Goal: Information Seeking & Learning: Learn about a topic

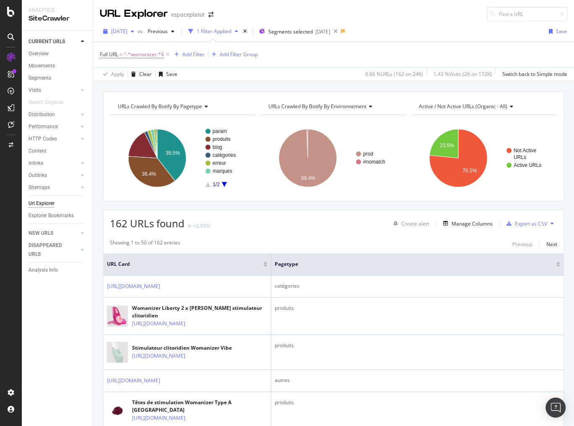
click at [127, 29] on span "[DATE]" at bounding box center [119, 31] width 16 height 7
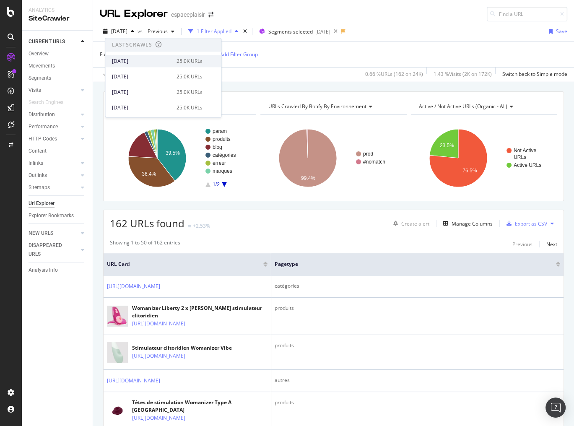
click at [151, 62] on div "[DATE]" at bounding box center [141, 61] width 59 height 8
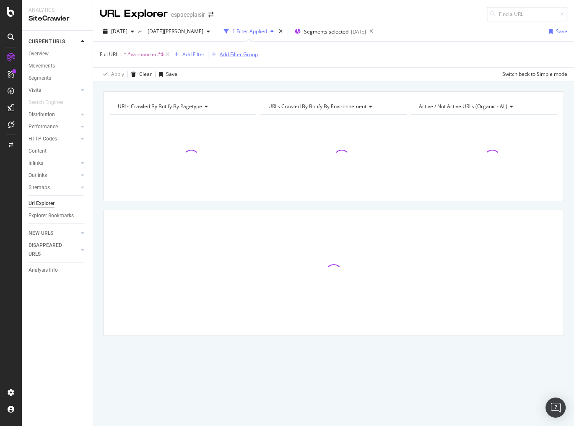
click at [167, 55] on icon at bounding box center [167, 54] width 7 height 8
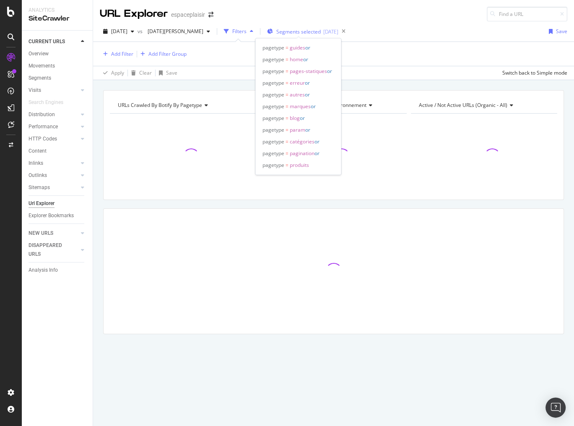
click at [280, 34] on span "Segments selected" at bounding box center [298, 31] width 44 height 7
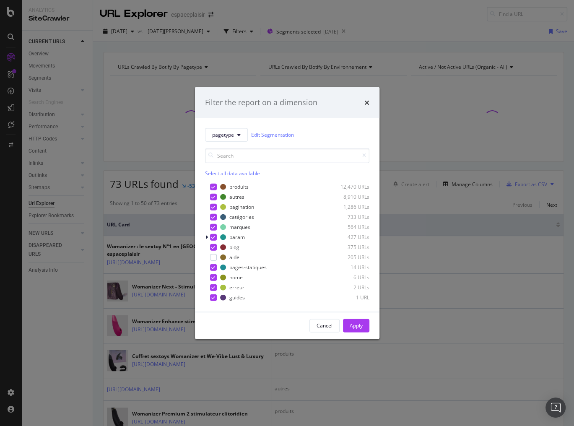
click at [226, 171] on div "Select all data available" at bounding box center [287, 172] width 164 height 7
click at [226, 171] on div "Unselect all data available" at bounding box center [287, 172] width 164 height 7
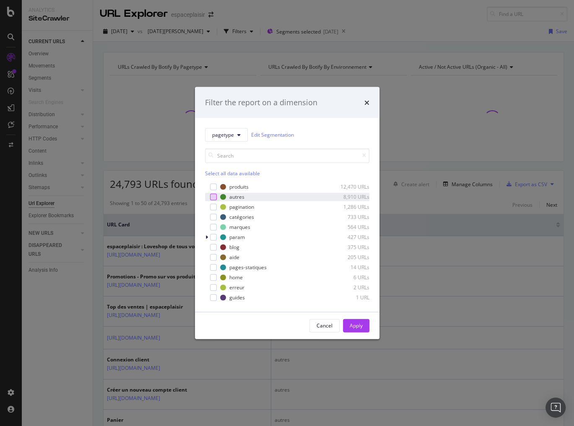
click at [213, 199] on div "modal" at bounding box center [213, 196] width 7 height 7
click at [352, 325] on div "Apply" at bounding box center [355, 325] width 13 height 7
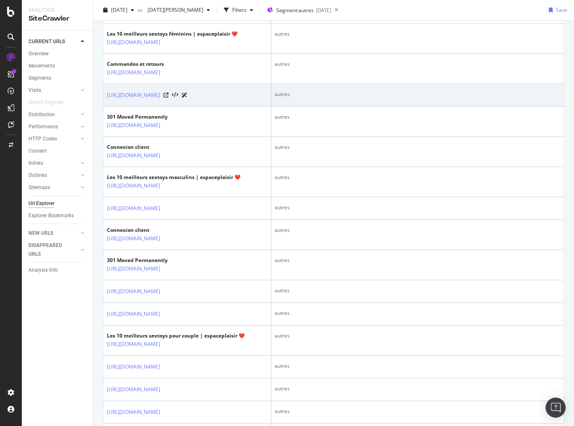
scroll to position [872, 0]
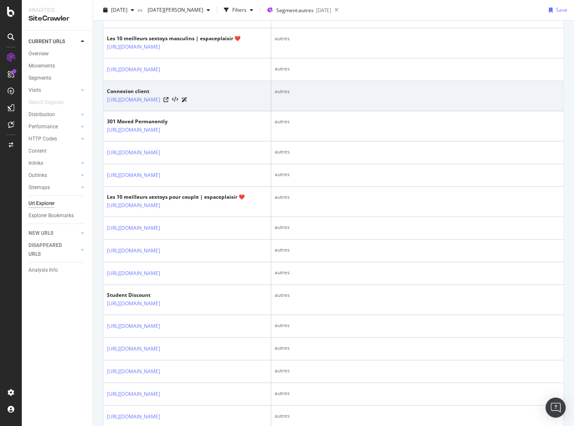
drag, startPoint x: 240, startPoint y: 222, endPoint x: 105, endPoint y: 203, distance: 136.6
click at [105, 111] on td "Connexion client [URL][DOMAIN_NAME]" at bounding box center [187, 96] width 168 height 30
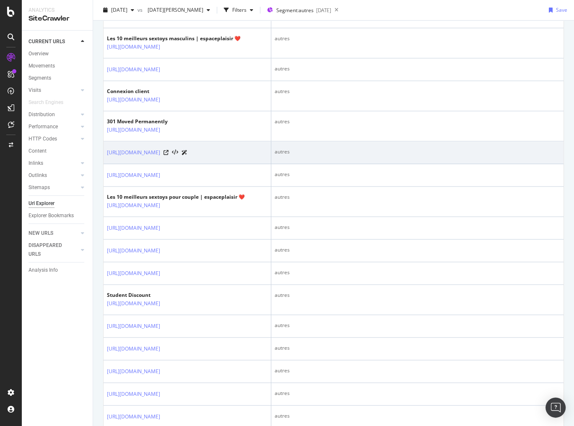
drag, startPoint x: 104, startPoint y: 271, endPoint x: 202, endPoint y: 310, distance: 105.5
click at [202, 164] on td "[URL][DOMAIN_NAME]" at bounding box center [187, 152] width 168 height 23
copy link "[URL][DOMAIN_NAME]"
click at [160, 157] on link "[URL][DOMAIN_NAME]" at bounding box center [133, 152] width 53 height 8
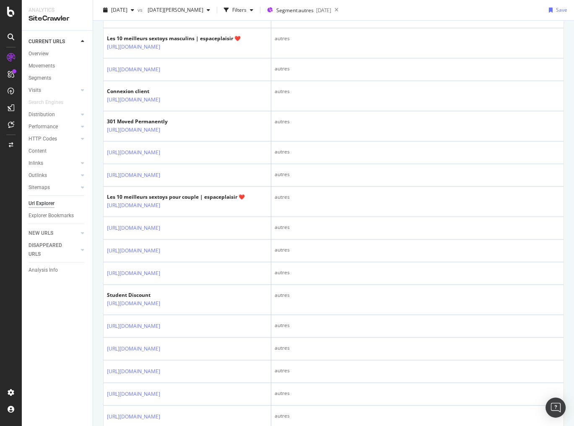
drag, startPoint x: 94, startPoint y: 268, endPoint x: 101, endPoint y: 268, distance: 6.7
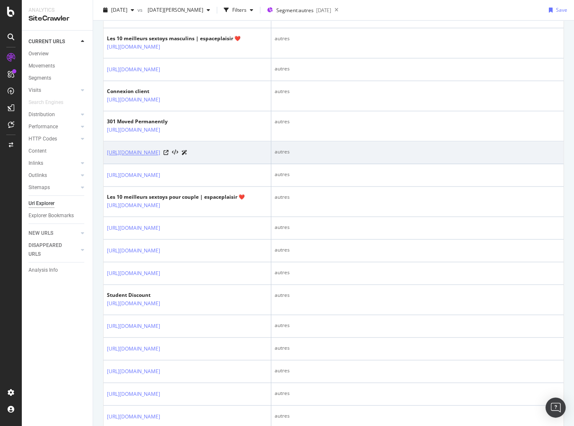
drag, startPoint x: 105, startPoint y: 270, endPoint x: 211, endPoint y: 305, distance: 112.2
click at [211, 164] on td "[URL][DOMAIN_NAME]" at bounding box center [187, 152] width 168 height 23
copy link "[URL][DOMAIN_NAME]"
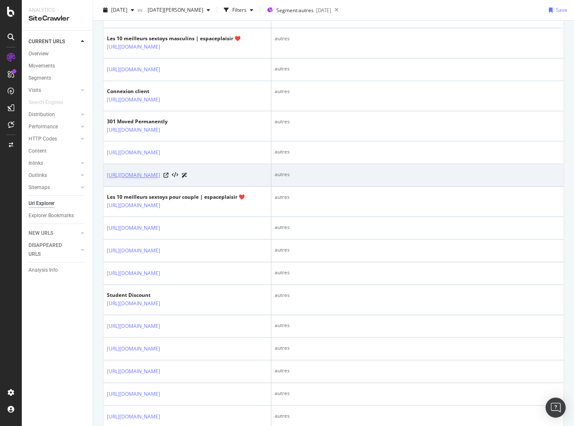
drag, startPoint x: 104, startPoint y: 325, endPoint x: 222, endPoint y: 344, distance: 118.8
click at [222, 186] on td "[URL][DOMAIN_NAME]" at bounding box center [187, 175] width 168 height 23
copy link "[URL][DOMAIN_NAME]"
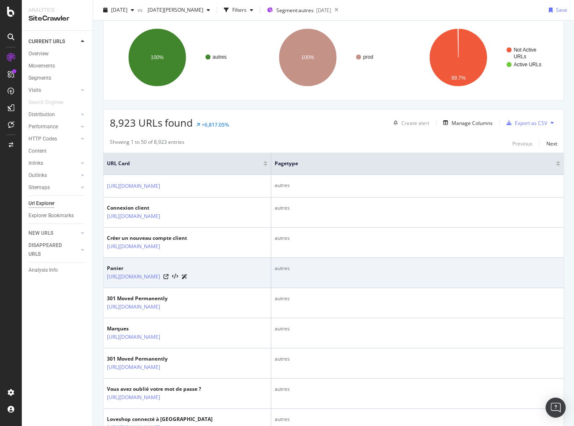
scroll to position [0, 0]
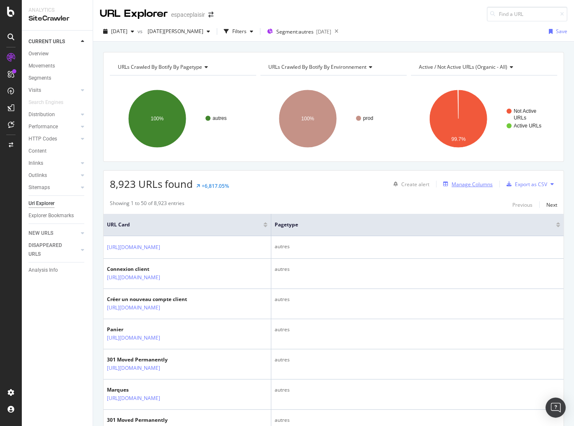
click at [457, 181] on div "Manage Columns" at bounding box center [471, 184] width 41 height 7
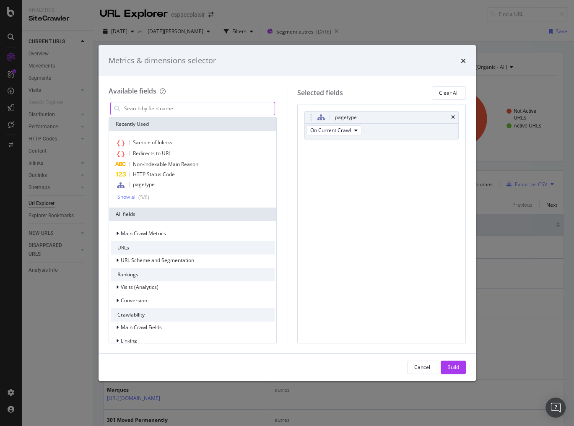
click at [195, 107] on input "modal" at bounding box center [199, 108] width 152 height 13
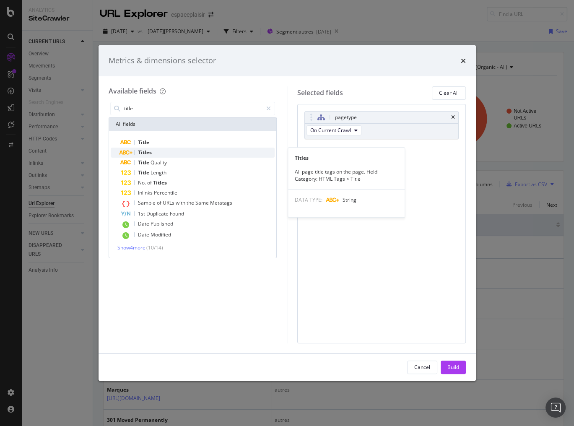
type input "title"
click at [146, 150] on span "Titles" at bounding box center [145, 152] width 14 height 7
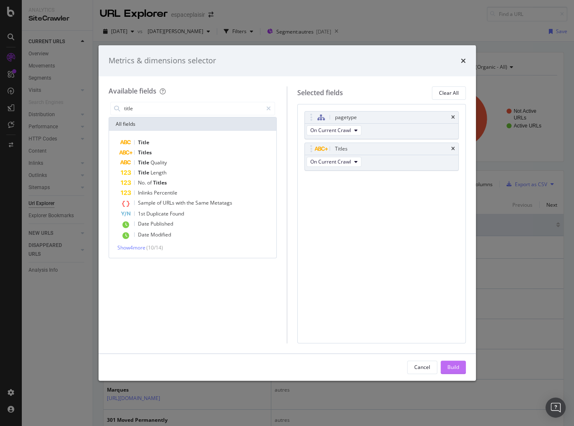
click at [453, 365] on div "Build" at bounding box center [453, 366] width 12 height 7
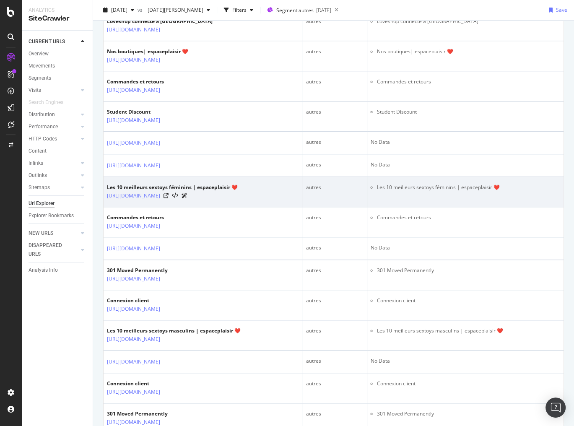
scroll to position [804, 0]
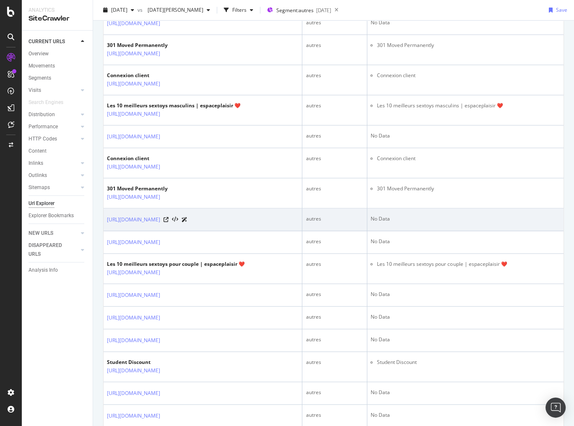
click at [533, 222] on div "No Data" at bounding box center [464, 219] width 189 height 8
drag, startPoint x: 422, startPoint y: 263, endPoint x: 392, endPoint y: 265, distance: 29.4
click at [392, 231] on tr "[URL][DOMAIN_NAME] autres No Data" at bounding box center [333, 219] width 460 height 23
copy tr "No Data"
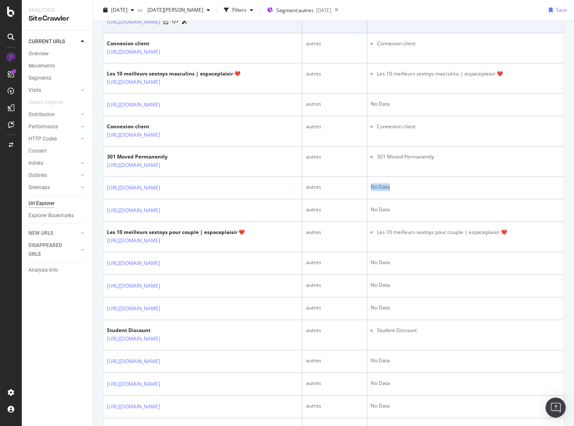
scroll to position [838, 0]
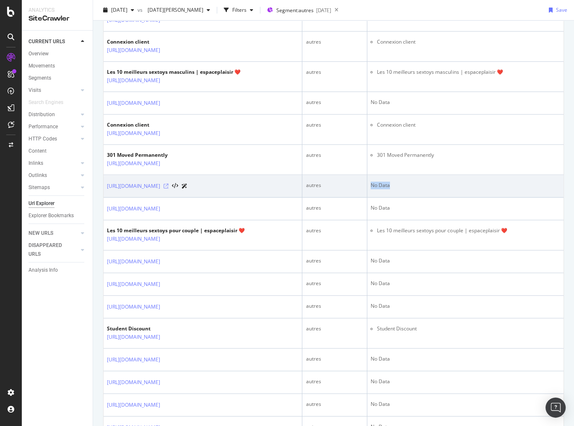
click at [168, 189] on icon at bounding box center [165, 186] width 5 height 5
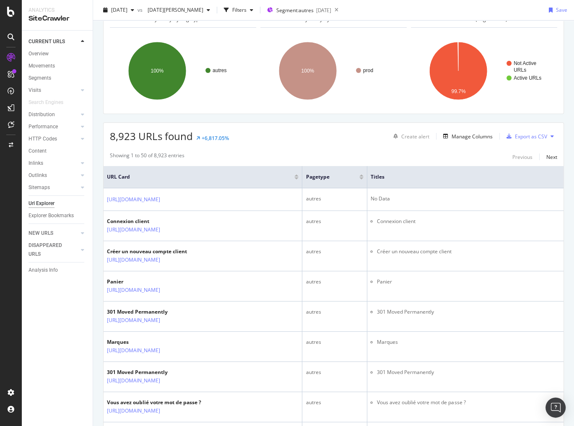
scroll to position [0, 0]
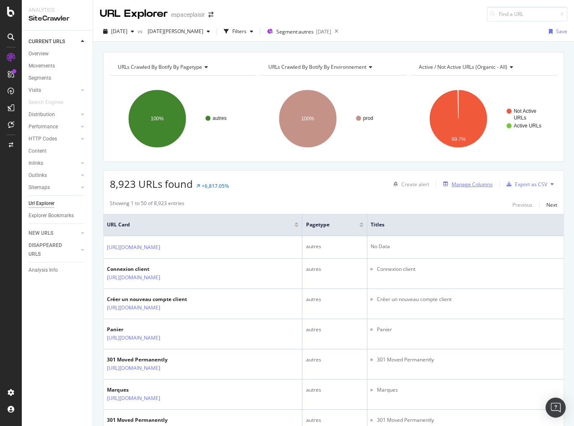
click at [471, 184] on div "Manage Columns" at bounding box center [471, 184] width 41 height 7
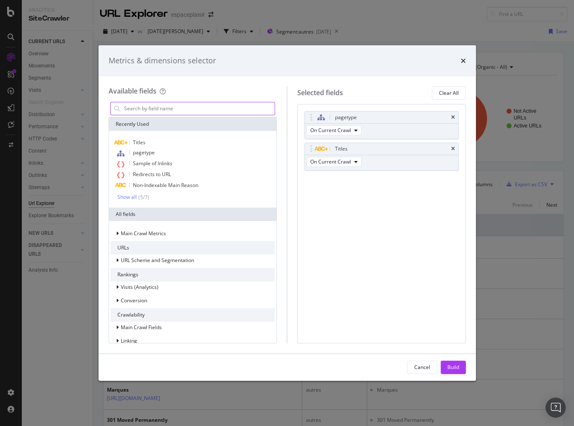
click at [179, 107] on input "modal" at bounding box center [199, 108] width 152 height 13
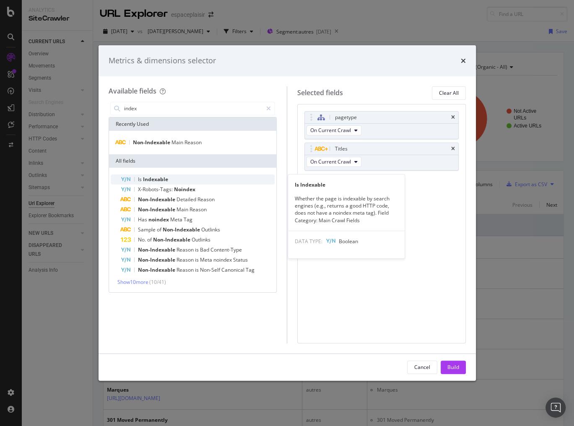
type input "index"
click at [160, 181] on span "Indexable" at bounding box center [155, 179] width 25 height 7
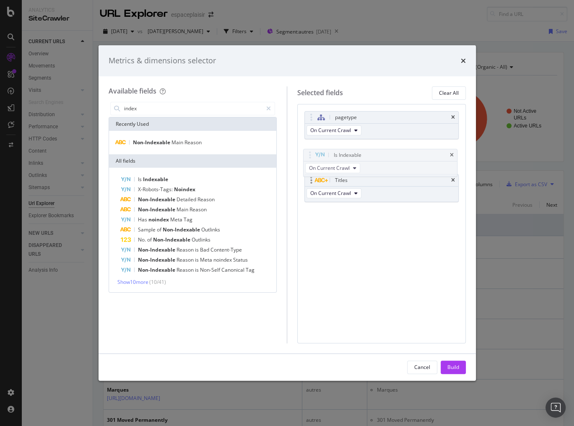
drag, startPoint x: 308, startPoint y: 176, endPoint x: 330, endPoint y: 181, distance: 23.1
click at [306, 151] on body "Analytics SiteCrawler CURRENT URLS Overview Movements Segments Visits Analysis …" at bounding box center [287, 213] width 574 height 426
click at [448, 364] on div "Build" at bounding box center [453, 366] width 12 height 7
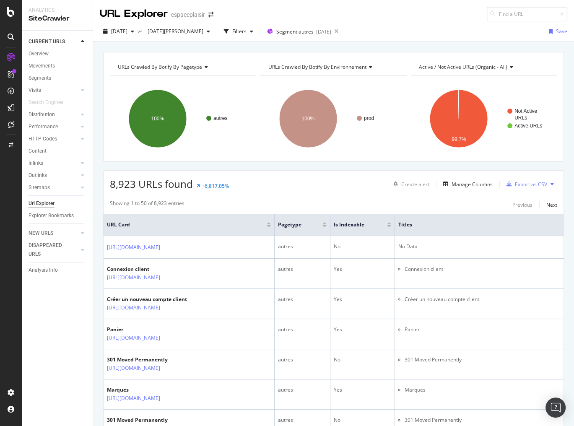
click at [367, 65] on icon at bounding box center [369, 67] width 6 height 5
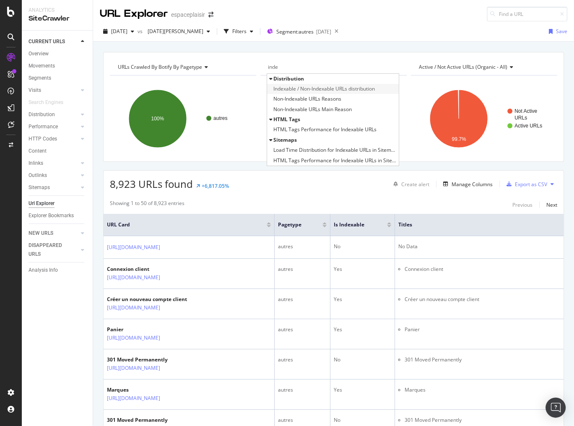
type input "inde"
click at [349, 86] on span "Indexable / Non-Indexable URLs distribution" at bounding box center [323, 89] width 101 height 8
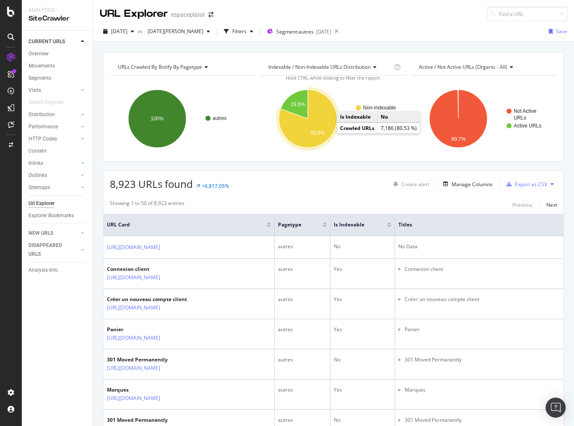
click at [326, 127] on icon "A chart." at bounding box center [308, 119] width 58 height 58
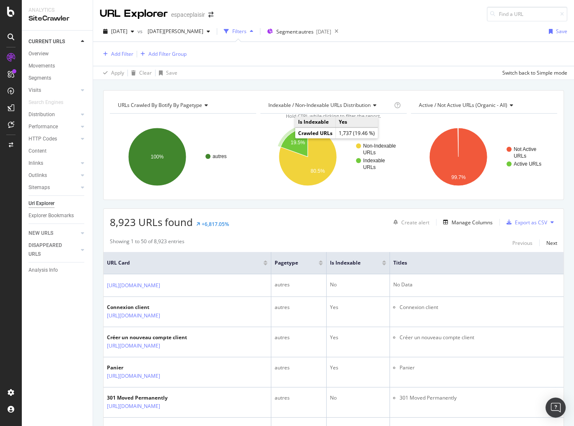
click at [291, 143] on text "19.5%" at bounding box center [297, 143] width 14 height 6
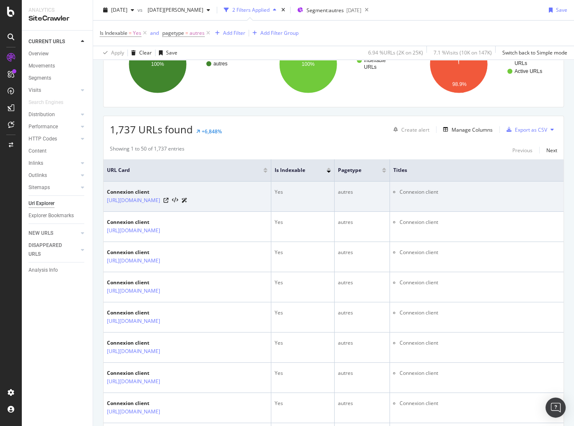
scroll to position [235, 0]
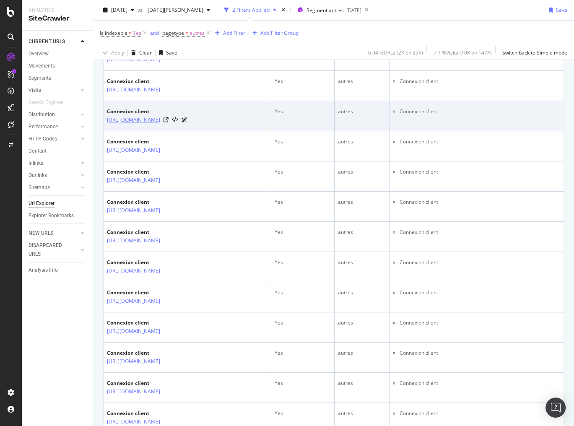
drag, startPoint x: 103, startPoint y: 208, endPoint x: 127, endPoint y: 230, distance: 32.4
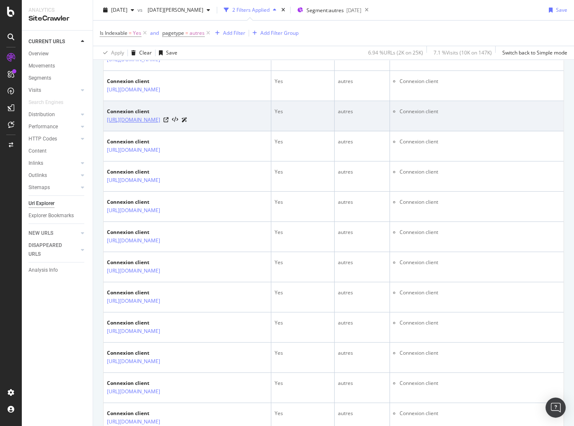
drag, startPoint x: 105, startPoint y: 210, endPoint x: 141, endPoint y: 260, distance: 61.6
click at [141, 131] on td "Connexion client [URL][DOMAIN_NAME]" at bounding box center [187, 116] width 168 height 30
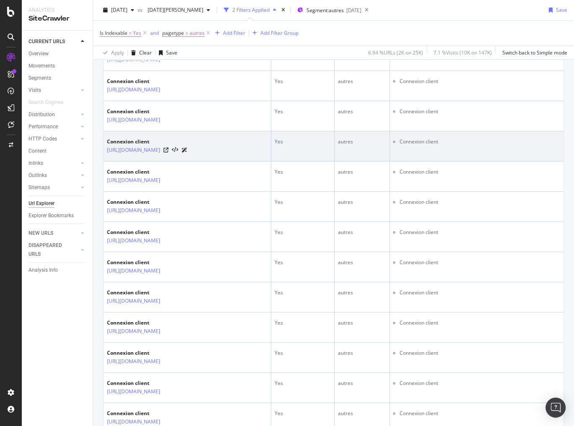
copy link "[URL][DOMAIN_NAME]"
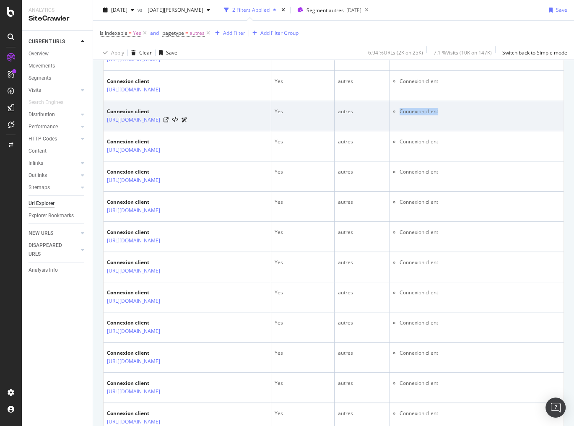
drag, startPoint x: 439, startPoint y: 202, endPoint x: 404, endPoint y: 206, distance: 35.5
click at [393, 115] on ul "Connexion client" at bounding box center [476, 112] width 167 height 8
copy li "Connexion client"
drag, startPoint x: 105, startPoint y: 210, endPoint x: 136, endPoint y: 260, distance: 58.1
click at [136, 131] on td "Connexion client [URL][DOMAIN_NAME]" at bounding box center [187, 116] width 168 height 30
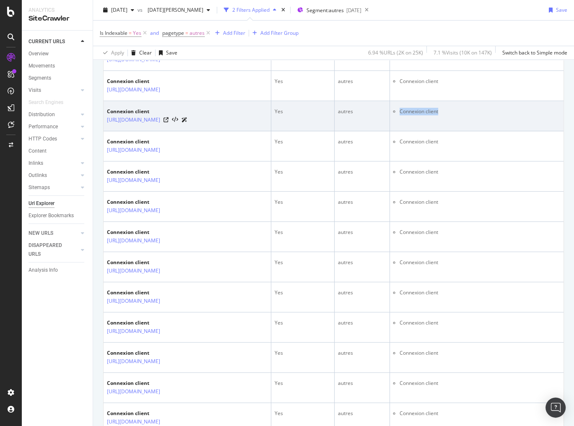
copy link "[URL][DOMAIN_NAME]"
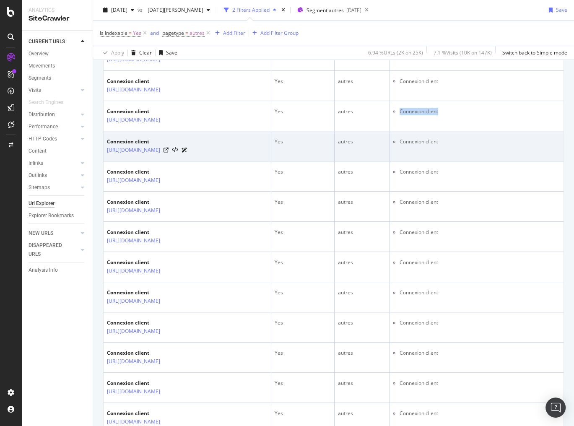
drag, startPoint x: 104, startPoint y: 288, endPoint x: 254, endPoint y: 326, distance: 154.7
click at [205, 161] on td "Connexion client [URL][DOMAIN_NAME]" at bounding box center [187, 146] width 168 height 30
copy link "[URL][DOMAIN_NAME]"
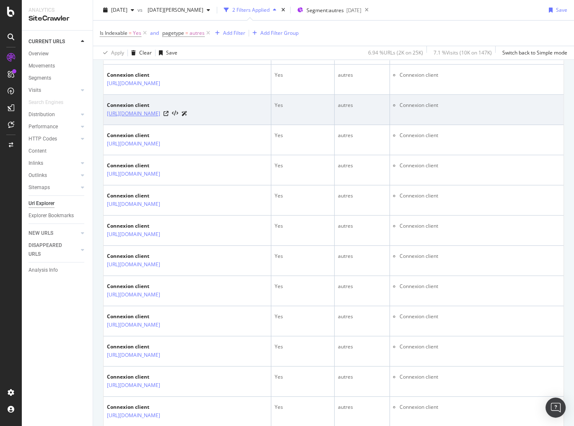
scroll to position [302, 0]
drag, startPoint x: 103, startPoint y: 302, endPoint x: 139, endPoint y: 353, distance: 62.3
click at [139, 124] on td "Connexion client [URL][DOMAIN_NAME]" at bounding box center [187, 109] width 168 height 30
copy link "[URL][DOMAIN_NAME]"
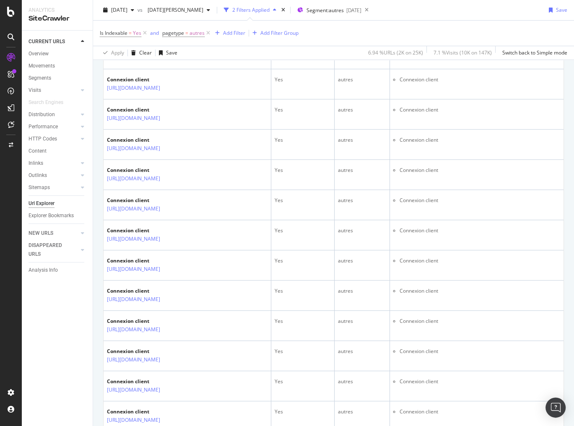
scroll to position [436, 0]
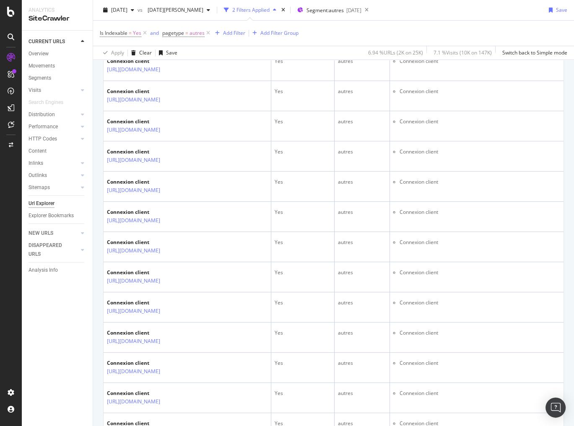
drag, startPoint x: 100, startPoint y: 248, endPoint x: 174, endPoint y: 300, distance: 90.6
drag, startPoint x: 106, startPoint y: 248, endPoint x: 185, endPoint y: 303, distance: 96.4
click at [185, 21] on td "Connexion client [URL][DOMAIN_NAME]" at bounding box center [187, 5] width 168 height 30
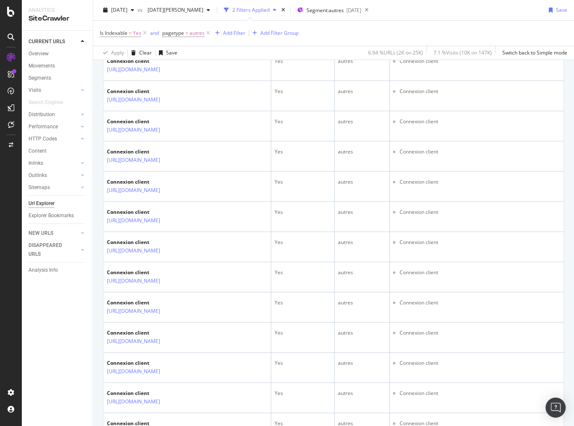
copy link "[URL][DOMAIN_NAME]"
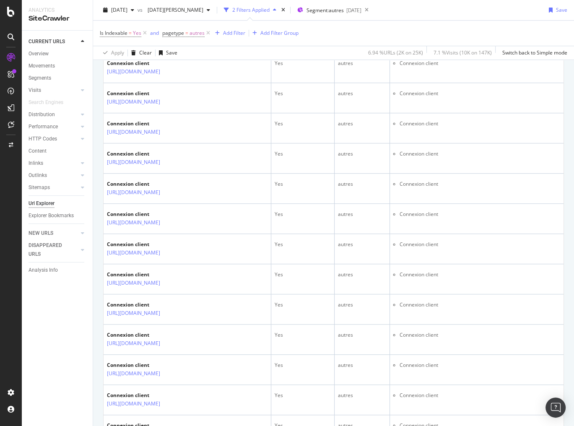
scroll to position [536, 0]
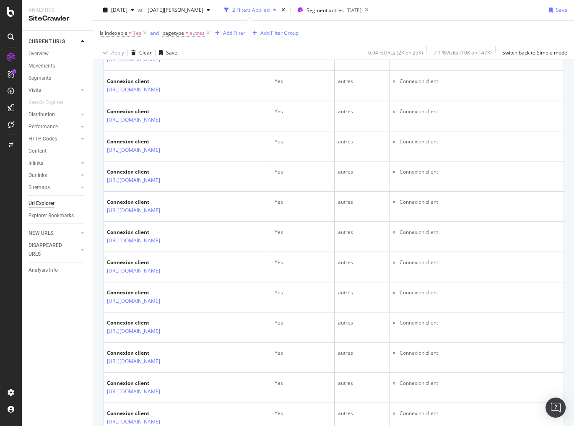
drag, startPoint x: 102, startPoint y: 237, endPoint x: 152, endPoint y: 276, distance: 63.0
click at [152, 276] on div "URLs Crawled By Botify By pagetype Chart (by Value) Table Expand Export as CSV …" at bounding box center [333, 425] width 481 height 1741
drag, startPoint x: 103, startPoint y: 234, endPoint x: 164, endPoint y: 287, distance: 79.9
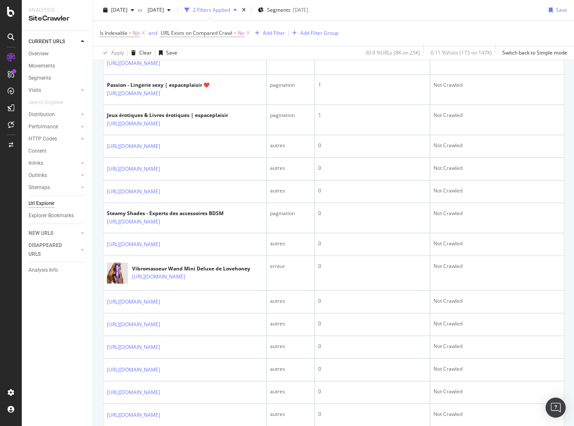
scroll to position [1106, 0]
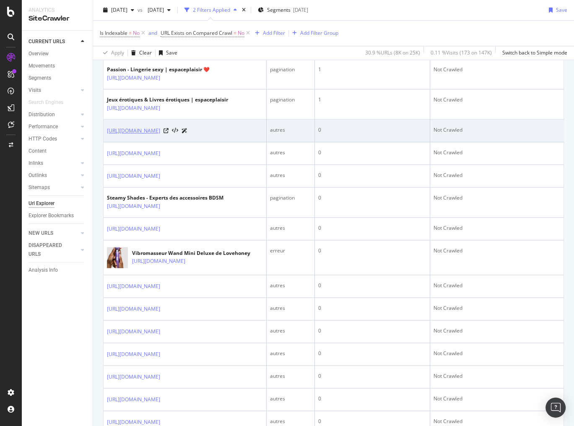
drag, startPoint x: 103, startPoint y: 167, endPoint x: 127, endPoint y: 189, distance: 33.5
copy table "URL Card pagetype No. of Visits from Google (Analytics) Previous No. of Visits …"
click at [145, 135] on link "https://www.espaceplaisir.fr/productalert/add/stock/product_id/35432/uenc/aHR0c…" at bounding box center [133, 131] width 53 height 8
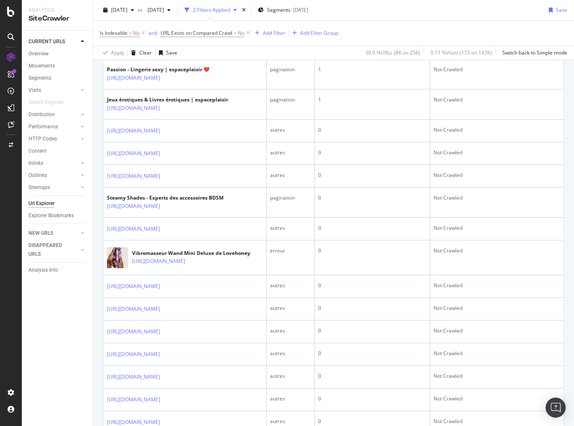
click at [91, 181] on div "Sitemaps" at bounding box center [60, 187] width 64 height 12
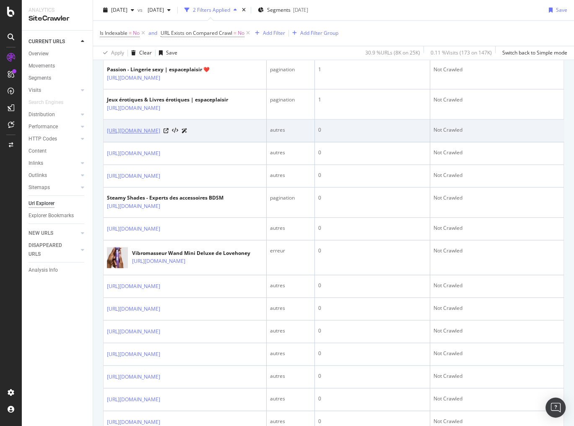
drag, startPoint x: 104, startPoint y: 165, endPoint x: 124, endPoint y: 191, distance: 33.5
click at [124, 142] on td "https://www.espaceplaisir.fr/productalert/add/stock/product_id/35432/uenc/aHR0c…" at bounding box center [184, 130] width 163 height 23
copy link "https://www.espaceplaisir.fr/productalert/add/stock/product_id/35432/uenc/aHR0c…"
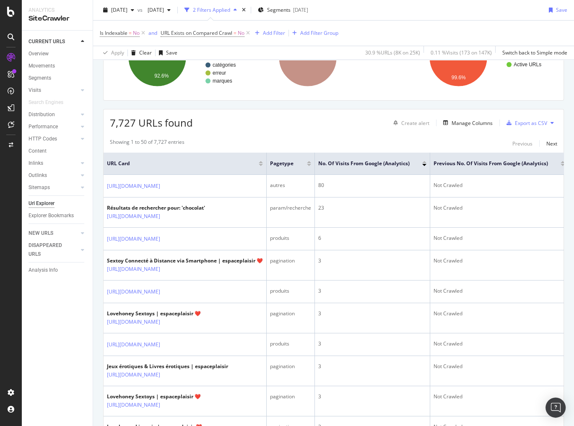
scroll to position [0, 0]
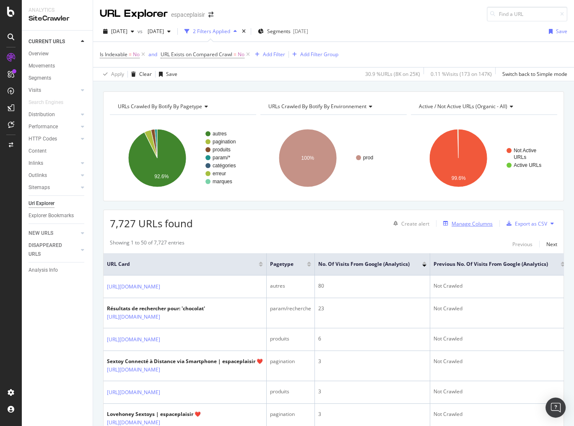
click at [466, 221] on div "Manage Columns" at bounding box center [471, 223] width 41 height 7
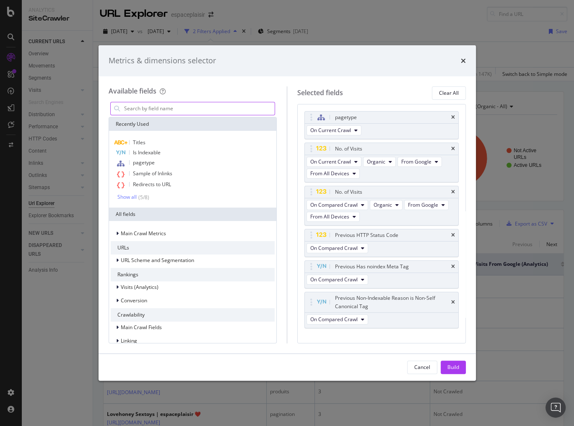
click at [196, 106] on input "modal" at bounding box center [199, 108] width 152 height 13
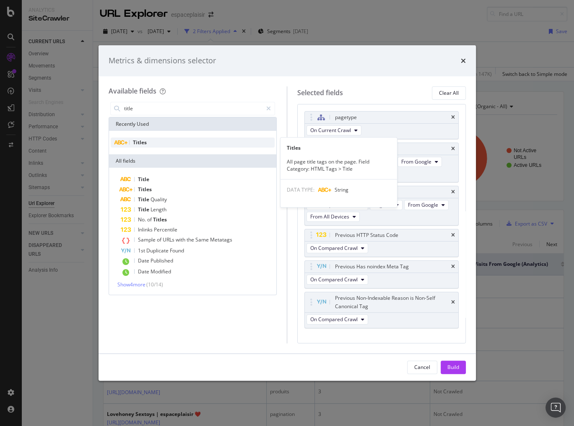
type input "title"
click at [133, 140] on span "Titles" at bounding box center [140, 142] width 14 height 7
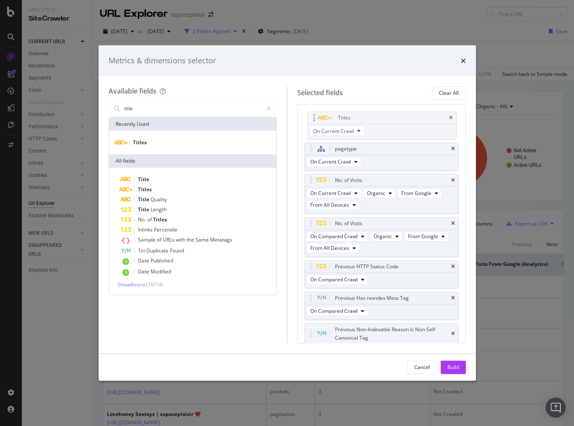
drag, startPoint x: 306, startPoint y: 321, endPoint x: 309, endPoint y: 118, distance: 203.2
click at [309, 118] on body "Analytics SiteCrawler CURRENT URLS Overview Movements Segments Visits Analysis …" at bounding box center [287, 213] width 574 height 426
drag, startPoint x: 309, startPoint y: 116, endPoint x: 318, endPoint y: 146, distance: 31.0
click at [313, 137] on body "Analytics SiteCrawler CURRENT URLS Overview Movements Segments Visits Analysis …" at bounding box center [287, 213] width 574 height 426
drag, startPoint x: 310, startPoint y: 114, endPoint x: 310, endPoint y: 121, distance: 6.7
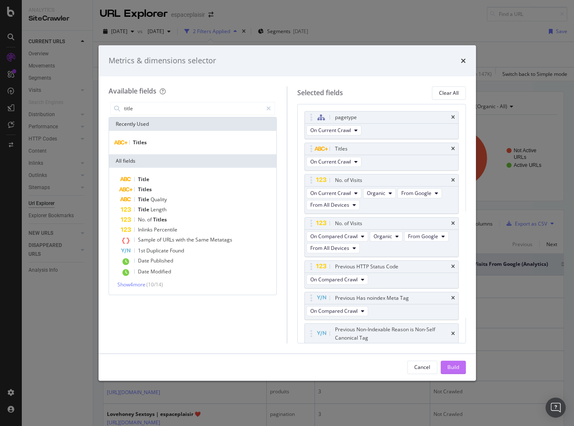
click at [447, 369] on div "Build" at bounding box center [453, 366] width 12 height 7
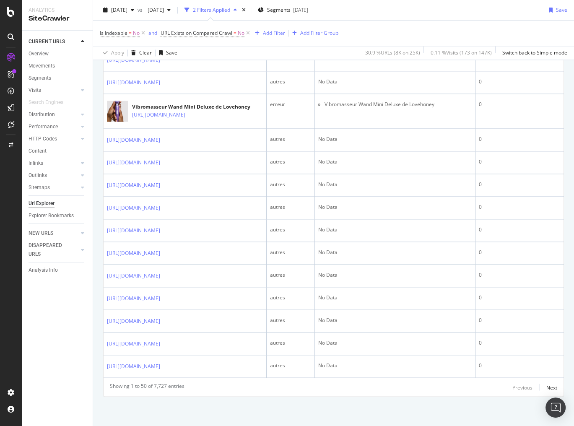
scroll to position [1440, 0]
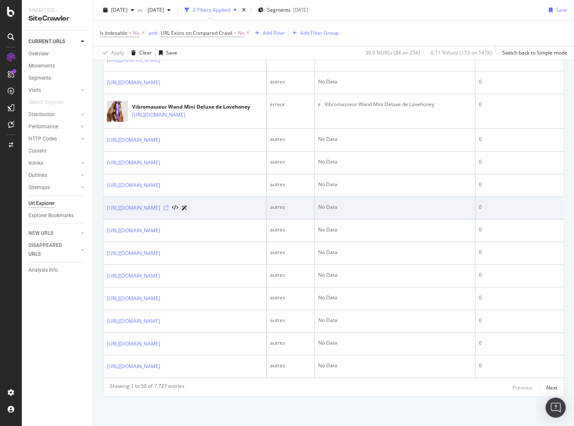
click at [168, 210] on icon at bounding box center [165, 207] width 5 height 5
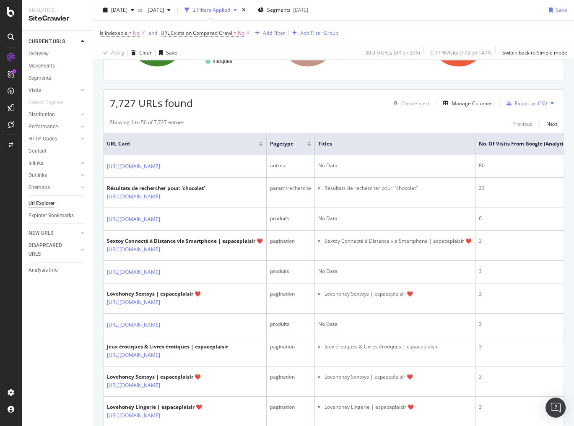
scroll to position [0, 0]
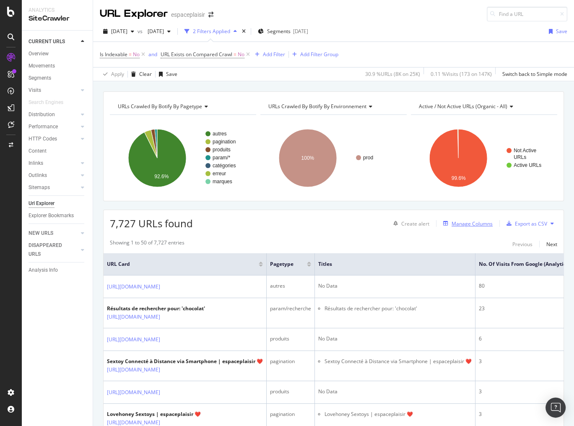
click at [464, 221] on div "Manage Columns" at bounding box center [471, 223] width 41 height 7
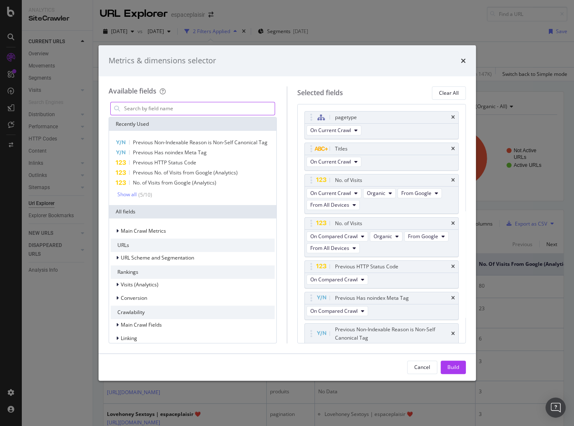
click at [189, 111] on input "modal" at bounding box center [199, 108] width 152 height 13
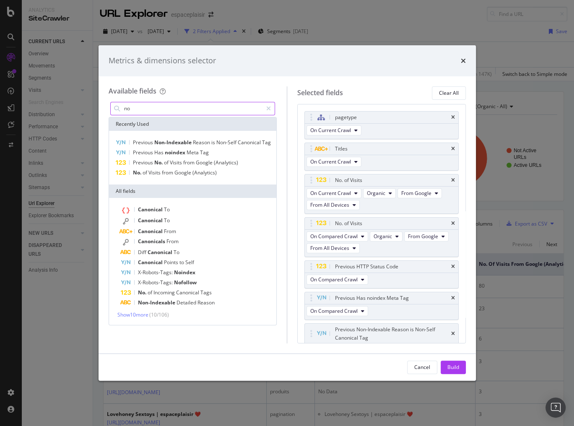
type input "n"
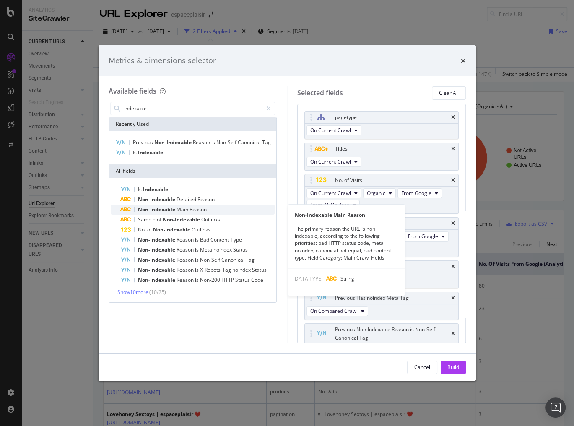
type input "indexable"
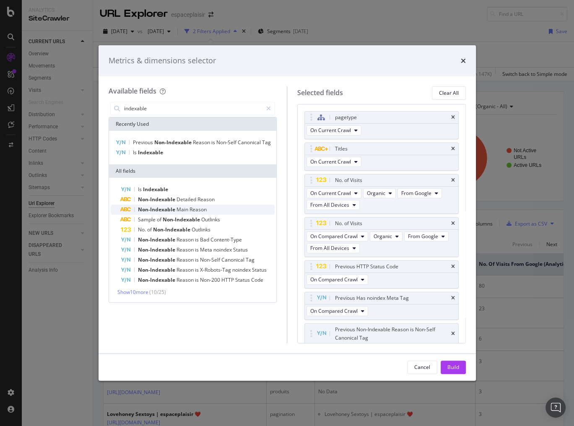
click at [241, 207] on div "Non-Indexable Main Reason" at bounding box center [198, 209] width 154 height 10
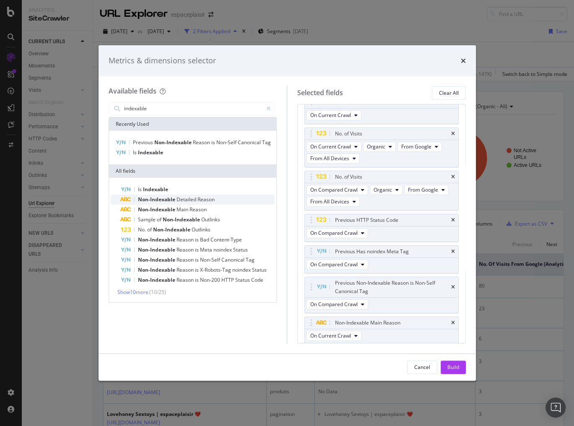
click at [235, 201] on div "Non-Indexable Detailed Reason" at bounding box center [198, 199] width 154 height 10
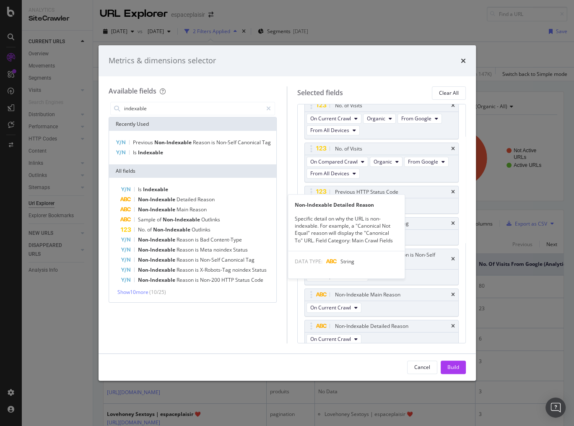
scroll to position [78, 0]
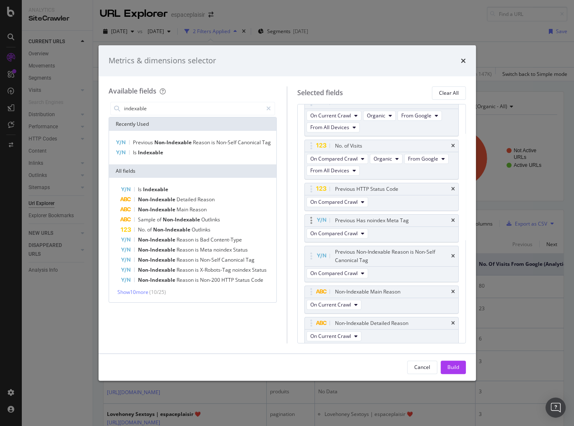
click at [451, 253] on icon "times" at bounding box center [453, 255] width 4 height 5
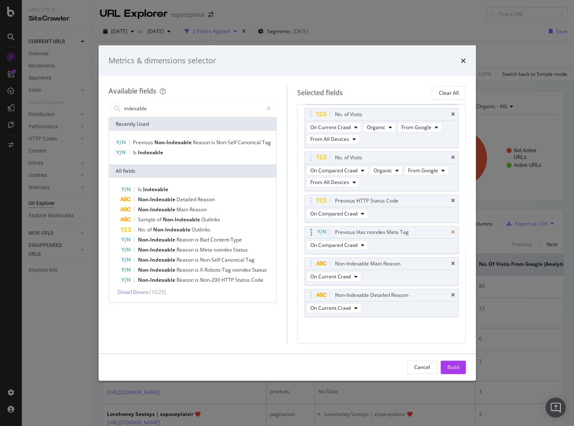
click at [451, 230] on icon "times" at bounding box center [453, 232] width 4 height 5
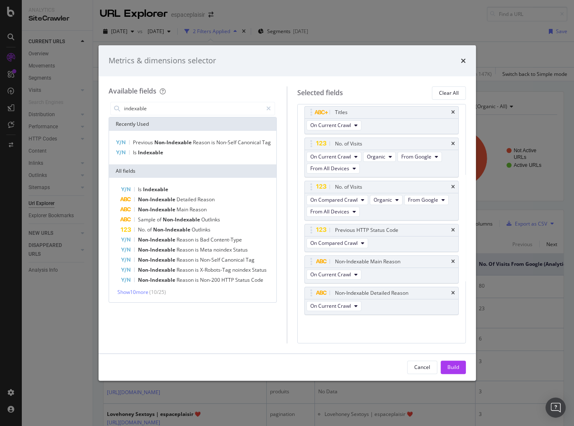
scroll to position [35, 0]
click at [449, 228] on div "Previous HTTP Status Code" at bounding box center [381, 232] width 153 height 12
click at [451, 190] on icon "times" at bounding box center [453, 188] width 4 height 5
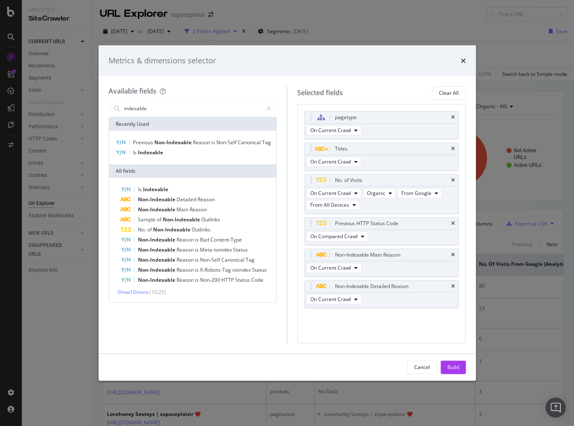
scroll to position [0, 0]
click at [454, 181] on icon "times" at bounding box center [453, 180] width 4 height 5
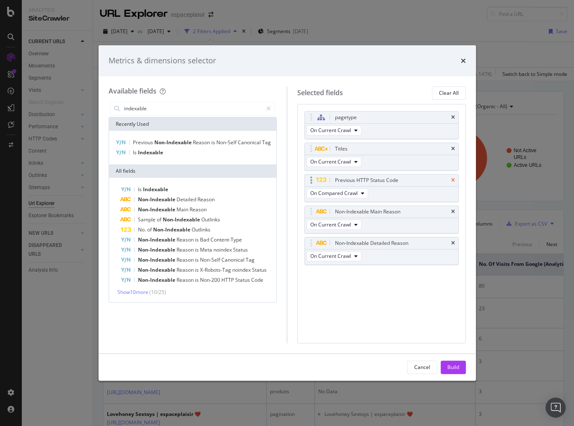
click at [454, 179] on icon "times" at bounding box center [453, 180] width 4 height 5
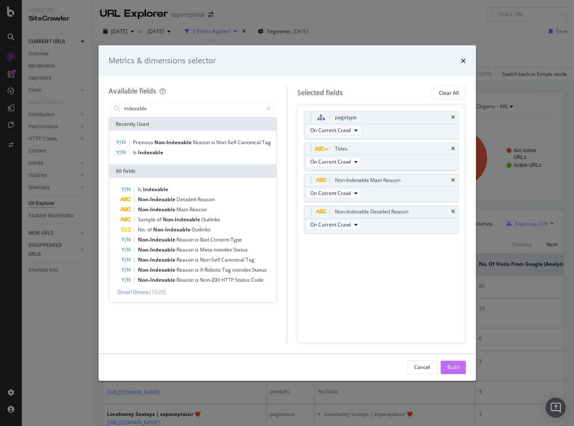
click at [451, 363] on div "Build" at bounding box center [453, 366] width 12 height 7
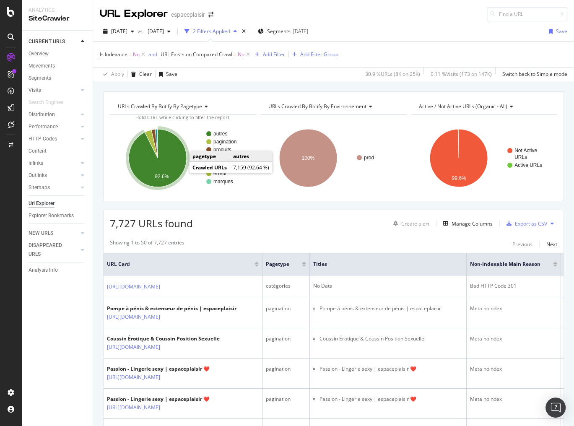
click at [179, 168] on icon "A chart." at bounding box center [158, 158] width 58 height 58
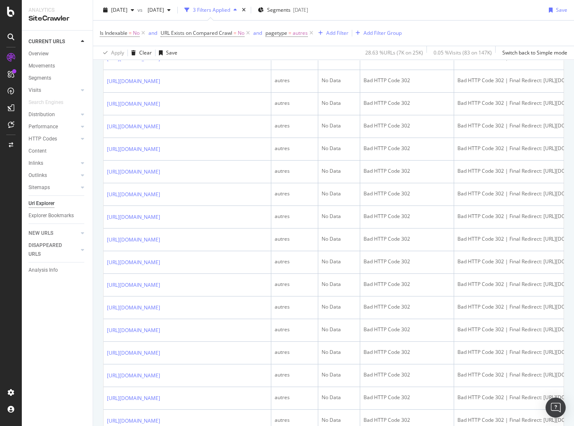
scroll to position [101, 0]
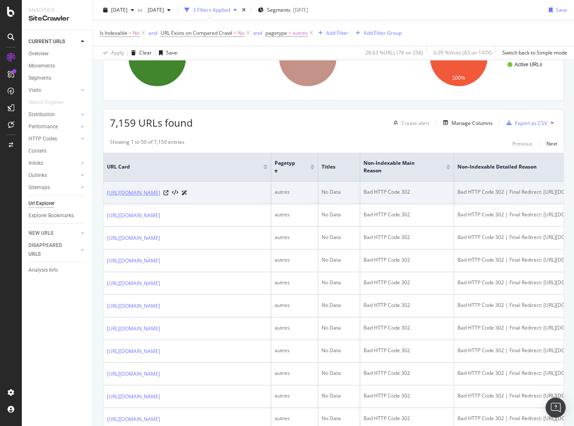
drag, startPoint x: 103, startPoint y: 191, endPoint x: 157, endPoint y: 227, distance: 65.0
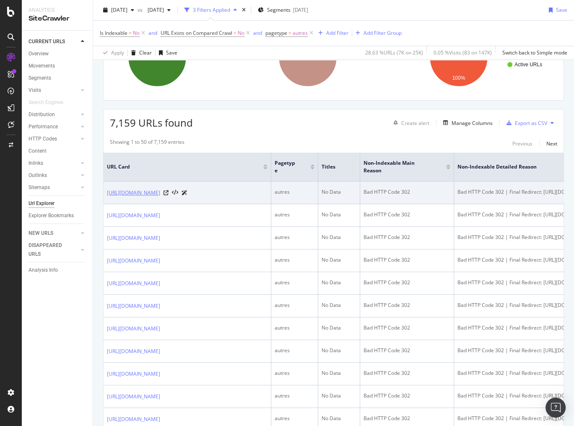
drag, startPoint x: 106, startPoint y: 191, endPoint x: 154, endPoint y: 225, distance: 59.0
click at [154, 204] on td "[URL][DOMAIN_NAME]" at bounding box center [187, 192] width 168 height 23
copy link "[URL][DOMAIN_NAME]"
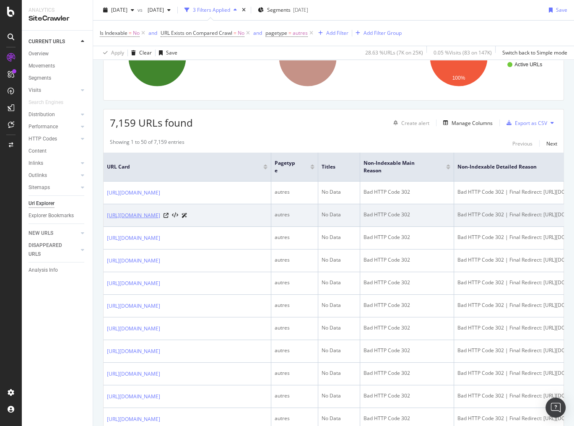
drag, startPoint x: 106, startPoint y: 248, endPoint x: 233, endPoint y: 267, distance: 129.3
click at [233, 227] on td "[URL][DOMAIN_NAME]" at bounding box center [187, 215] width 168 height 23
copy link "[URL][DOMAIN_NAME]"
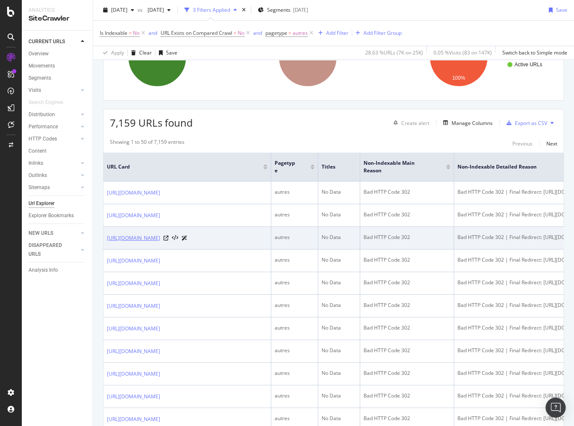
drag, startPoint x: 103, startPoint y: 302, endPoint x: 214, endPoint y: 331, distance: 115.4
click at [209, 249] on td "[URL][DOMAIN_NAME]" at bounding box center [187, 238] width 168 height 23
drag, startPoint x: 103, startPoint y: 301, endPoint x: 195, endPoint y: 334, distance: 97.9
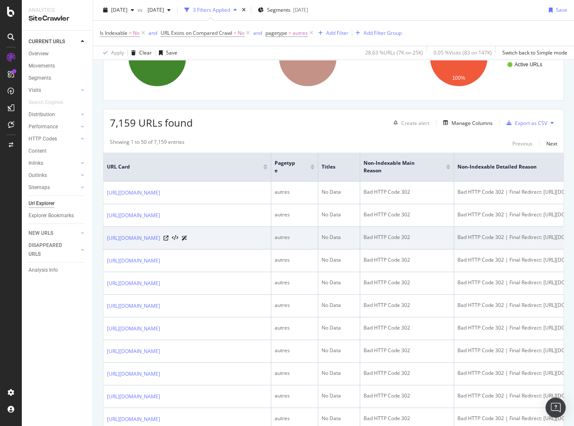
click at [205, 249] on td "[URL][DOMAIN_NAME]" at bounding box center [187, 238] width 168 height 23
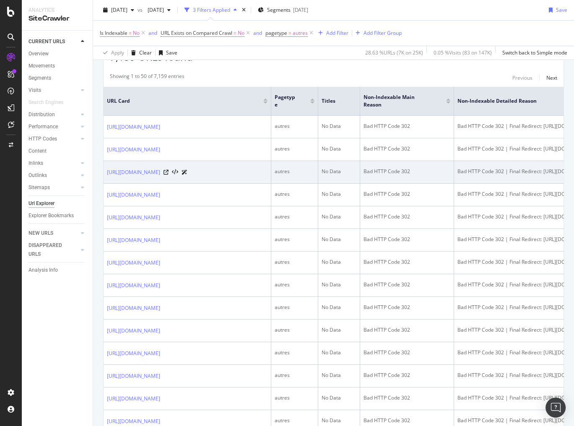
scroll to position [168, 0]
drag, startPoint x: 105, startPoint y: 232, endPoint x: 222, endPoint y: 271, distance: 124.0
click at [222, 182] on td "[URL][DOMAIN_NAME]" at bounding box center [187, 171] width 168 height 23
copy link "[URL][DOMAIN_NAME]"
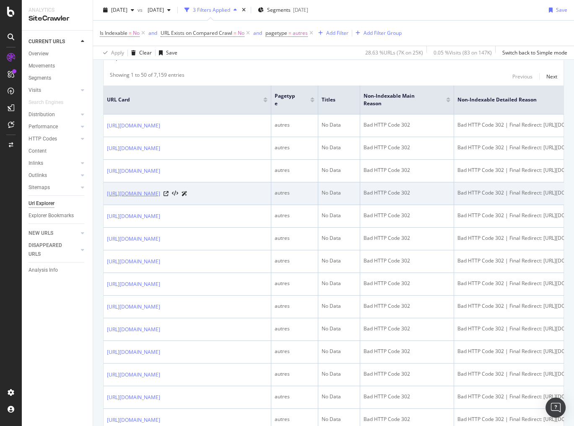
drag, startPoint x: 103, startPoint y: 297, endPoint x: 200, endPoint y: 317, distance: 99.6
click at [128, 205] on td "[URL][DOMAIN_NAME]" at bounding box center [187, 193] width 168 height 23
drag, startPoint x: 105, startPoint y: 300, endPoint x: 225, endPoint y: 321, distance: 122.5
click at [225, 205] on td "[URL][DOMAIN_NAME]" at bounding box center [187, 193] width 168 height 23
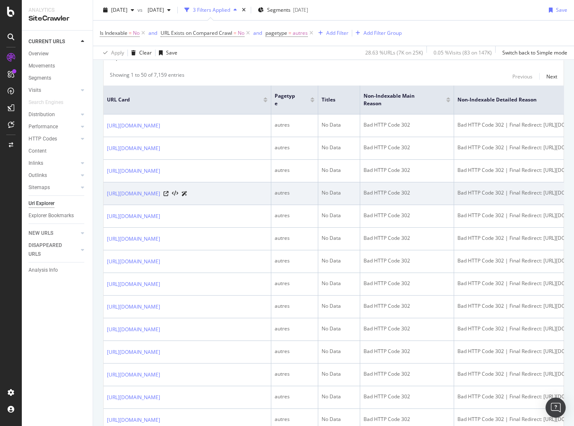
copy link "[URL][DOMAIN_NAME]"
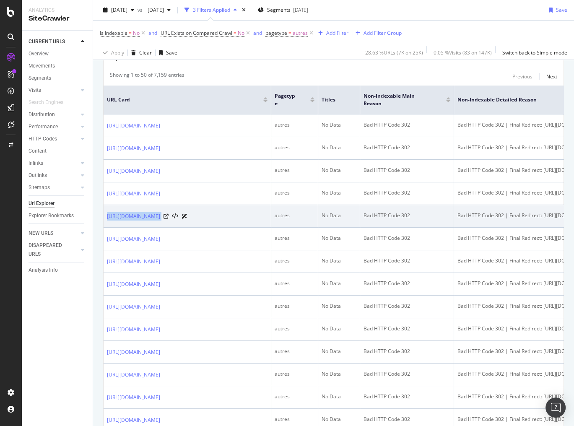
drag, startPoint x: 104, startPoint y: 351, endPoint x: 251, endPoint y: 384, distance: 150.2
click at [251, 228] on td "[URL][DOMAIN_NAME]" at bounding box center [187, 216] width 168 height 23
copy div "[URL][DOMAIN_NAME]"
